Goal: Transaction & Acquisition: Purchase product/service

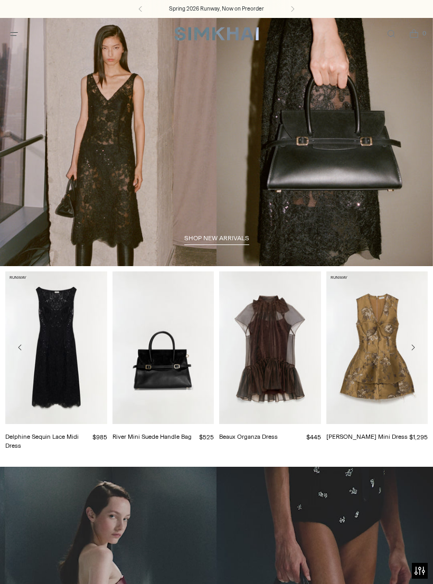
click at [11, 41] on span "Open menu modal" at bounding box center [13, 33] width 17 height 17
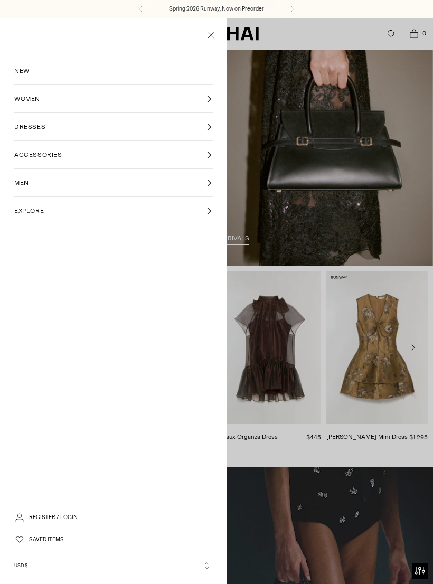
click at [212, 126] on icon at bounding box center [209, 127] width 8 height 8
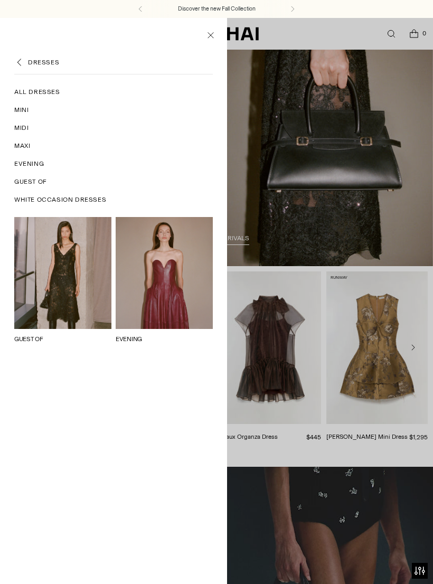
click at [32, 171] on link "Evening" at bounding box center [113, 164] width 199 height 18
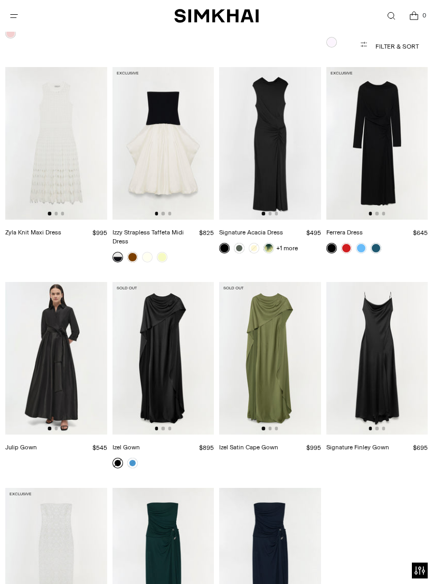
scroll to position [1735, 0]
click at [283, 361] on img at bounding box center [270, 358] width 102 height 153
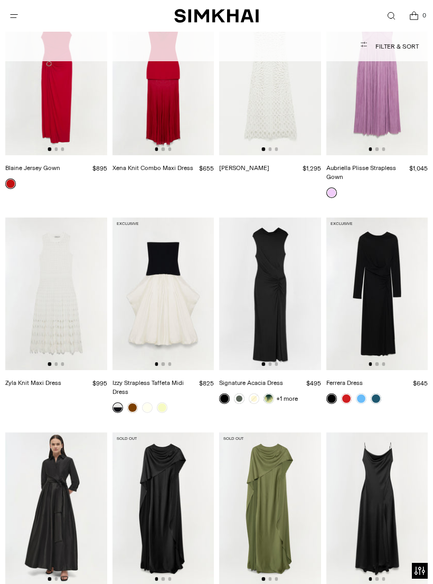
scroll to position [1584, 0]
